Goal: Task Accomplishment & Management: Manage account settings

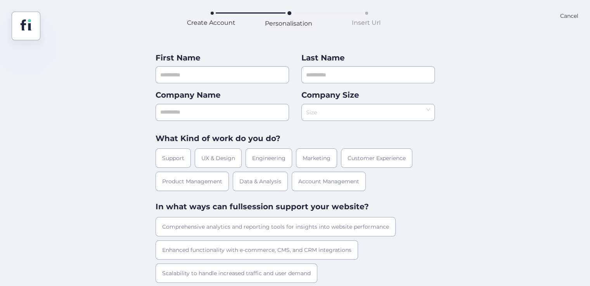
click at [428, 111] on icon at bounding box center [428, 109] width 5 height 5
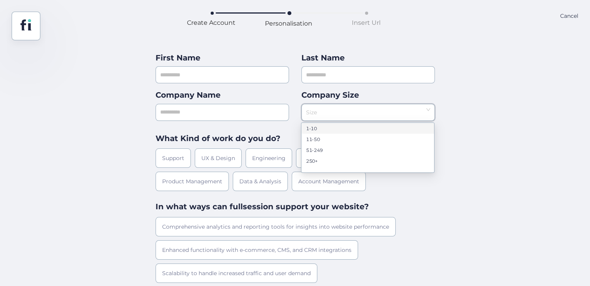
click at [110, 44] on div "First Name Last Name Company Name Company Size Size What Kind of work do you do…" at bounding box center [295, 198] width 590 height 316
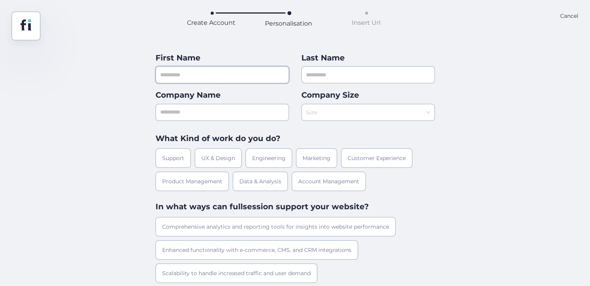
click at [247, 76] on input "text" at bounding box center [221, 74] width 133 height 17
type input "***"
click at [403, 52] on div "Last Name" at bounding box center [367, 58] width 133 height 12
click at [376, 74] on input "text" at bounding box center [367, 74] width 133 height 17
type input "***"
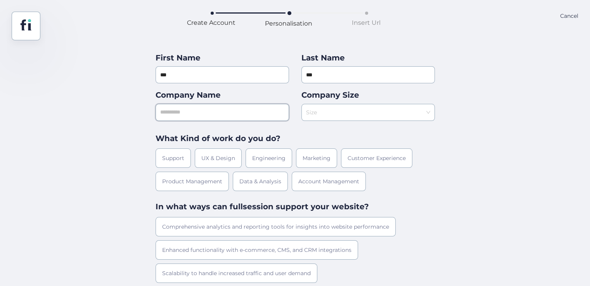
click at [251, 106] on input "text" at bounding box center [221, 112] width 133 height 17
type input "**"
click at [344, 112] on input at bounding box center [365, 110] width 119 height 12
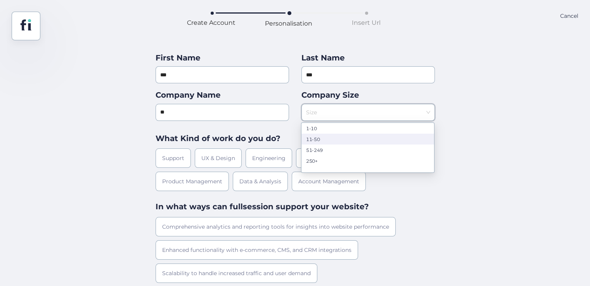
click at [318, 139] on div "11-50" at bounding box center [367, 139] width 123 height 6
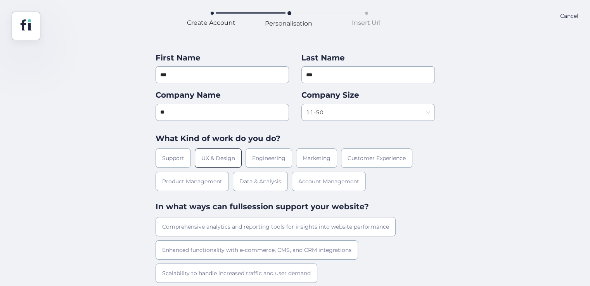
click at [231, 155] on div "UX & Design" at bounding box center [218, 157] width 47 height 19
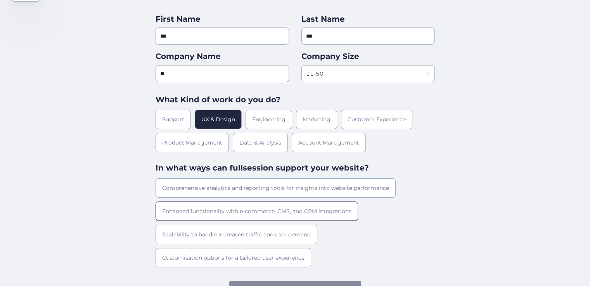
click at [240, 218] on div "Enhanced functionality with e-commerce, CMS, and CRM integrations" at bounding box center [256, 211] width 202 height 19
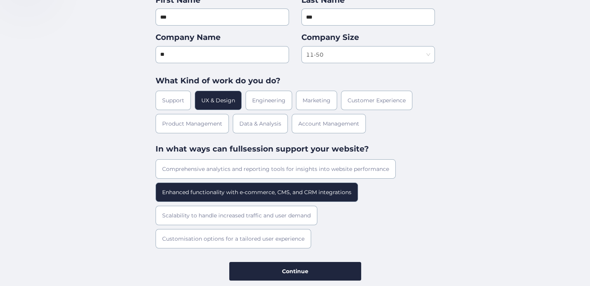
scroll to position [69, 0]
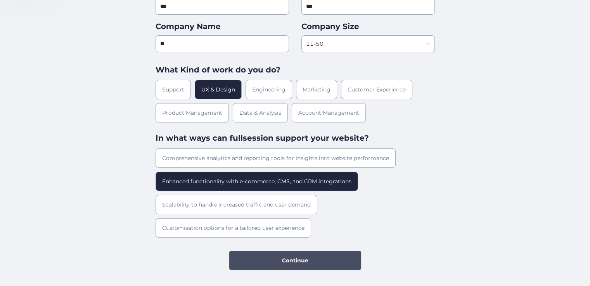
click at [266, 253] on button "Continue" at bounding box center [295, 260] width 132 height 19
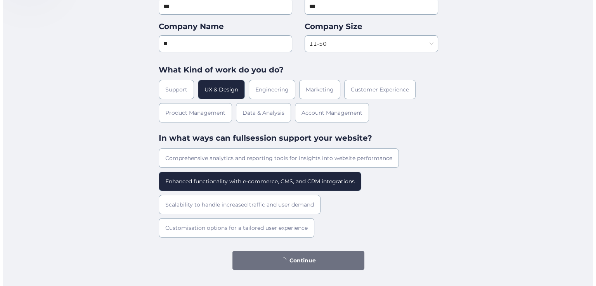
scroll to position [0, 0]
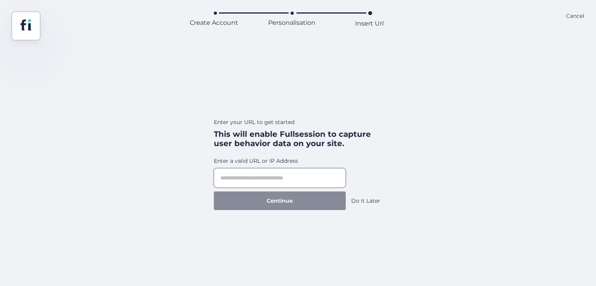
click at [296, 174] on input "text" at bounding box center [280, 177] width 132 height 19
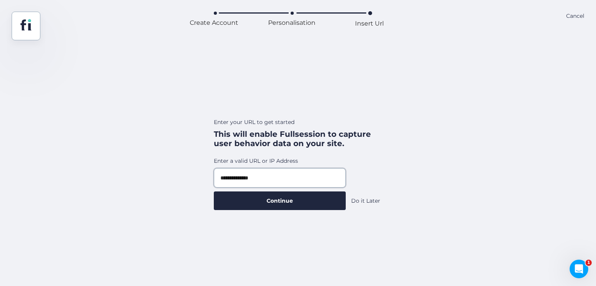
type input "**********"
click at [214, 192] on button "Continue" at bounding box center [280, 201] width 132 height 19
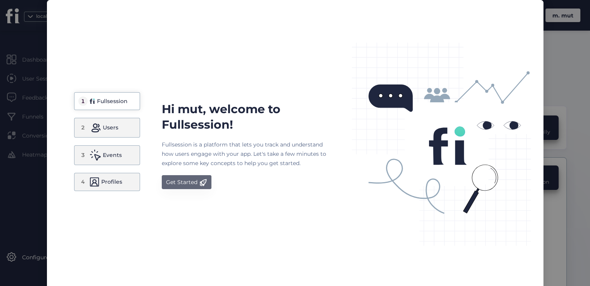
click at [171, 183] on div "Get Started" at bounding box center [181, 182] width 31 height 9
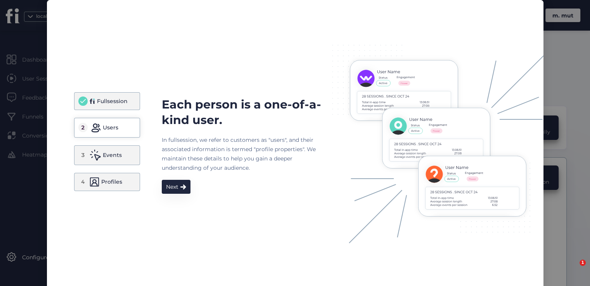
drag, startPoint x: 95, startPoint y: 182, endPoint x: 124, endPoint y: 182, distance: 29.5
click at [98, 182] on div "4 Profiles" at bounding box center [107, 182] width 66 height 18
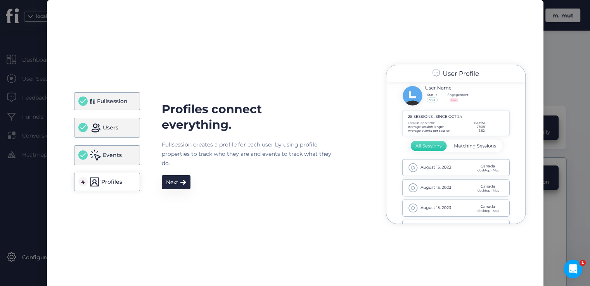
click at [162, 185] on button "Next" at bounding box center [176, 182] width 29 height 14
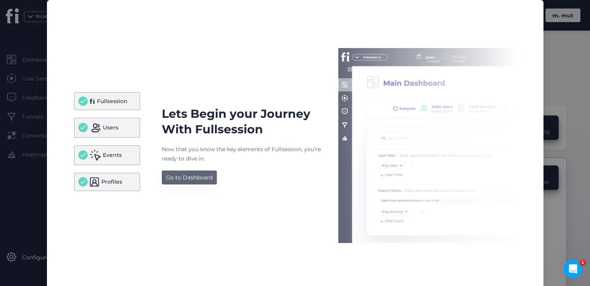
click at [180, 177] on div "Go to Dashboard" at bounding box center [189, 177] width 47 height 9
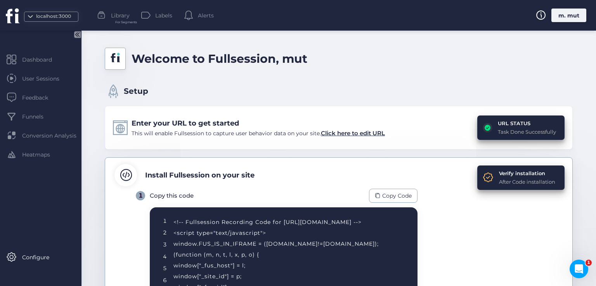
click at [572, 13] on div "m. mut" at bounding box center [568, 16] width 35 height 14
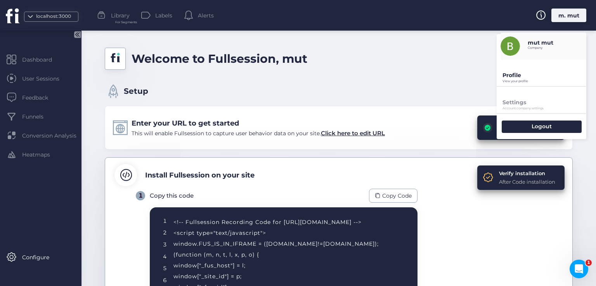
click at [520, 76] on p "Profile" at bounding box center [544, 75] width 84 height 7
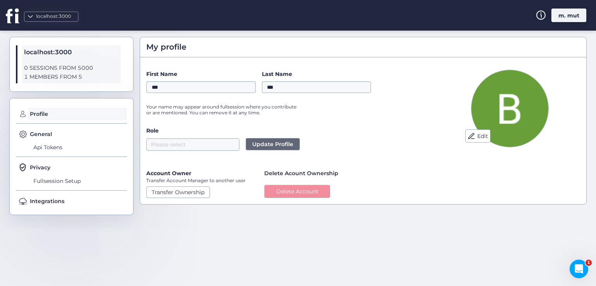
click at [314, 189] on button "Delete Account" at bounding box center [297, 191] width 66 height 13
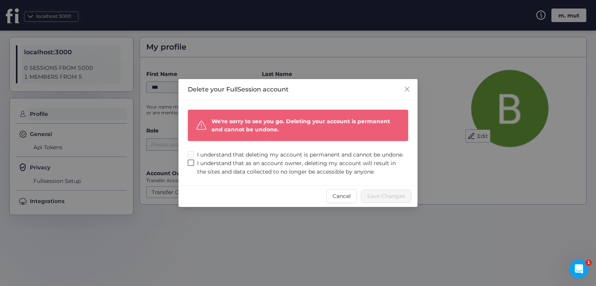
drag, startPoint x: 205, startPoint y: 153, endPoint x: 211, endPoint y: 169, distance: 16.4
click at [208, 158] on span "I understand that deleting my account is permanent and cannot be undone." at bounding box center [300, 154] width 212 height 9
drag, startPoint x: 211, startPoint y: 169, endPoint x: 276, endPoint y: 164, distance: 65.3
click at [211, 169] on span "I understand that as an account owner, deleting my account will result in the s…" at bounding box center [301, 167] width 214 height 17
click at [374, 197] on span "Save Changes" at bounding box center [386, 196] width 38 height 9
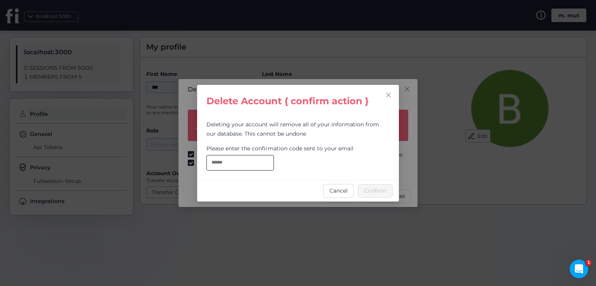
click at [255, 167] on input "text" at bounding box center [239, 163] width 67 height 16
paste input "**********"
type input "**********"
click at [369, 189] on span "Confirm" at bounding box center [375, 190] width 22 height 9
